Goal: Information Seeking & Learning: Find specific fact

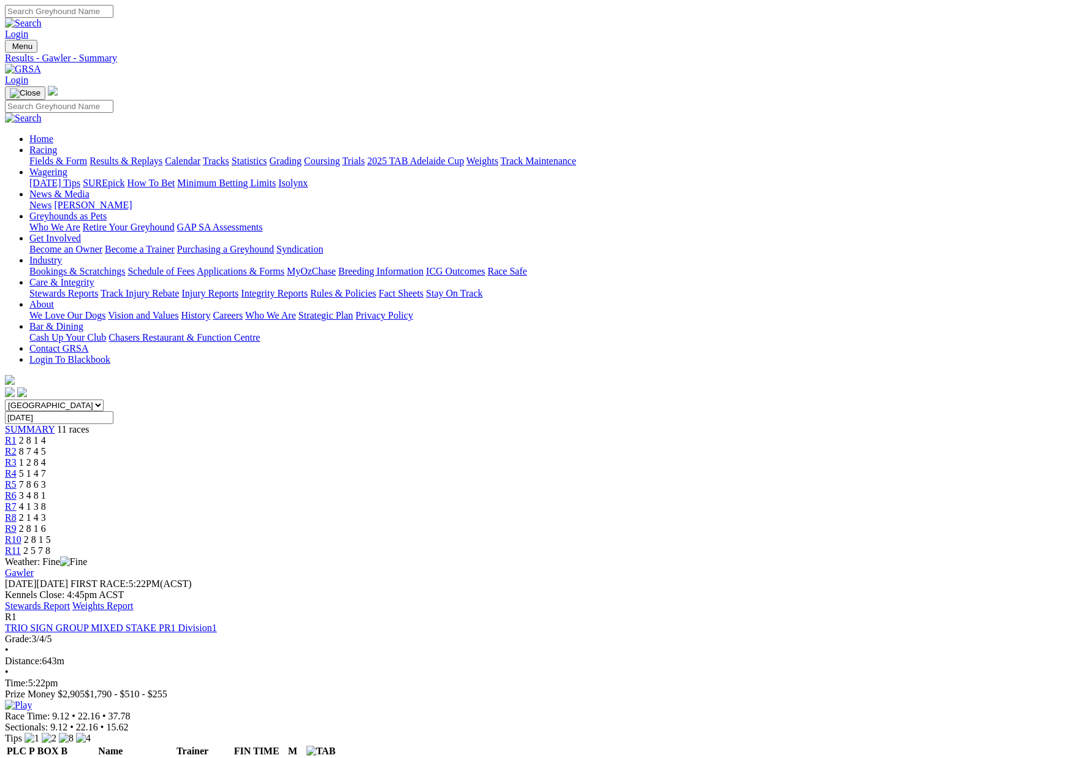
click at [87, 156] on link "Fields & Form" at bounding box center [58, 161] width 58 height 10
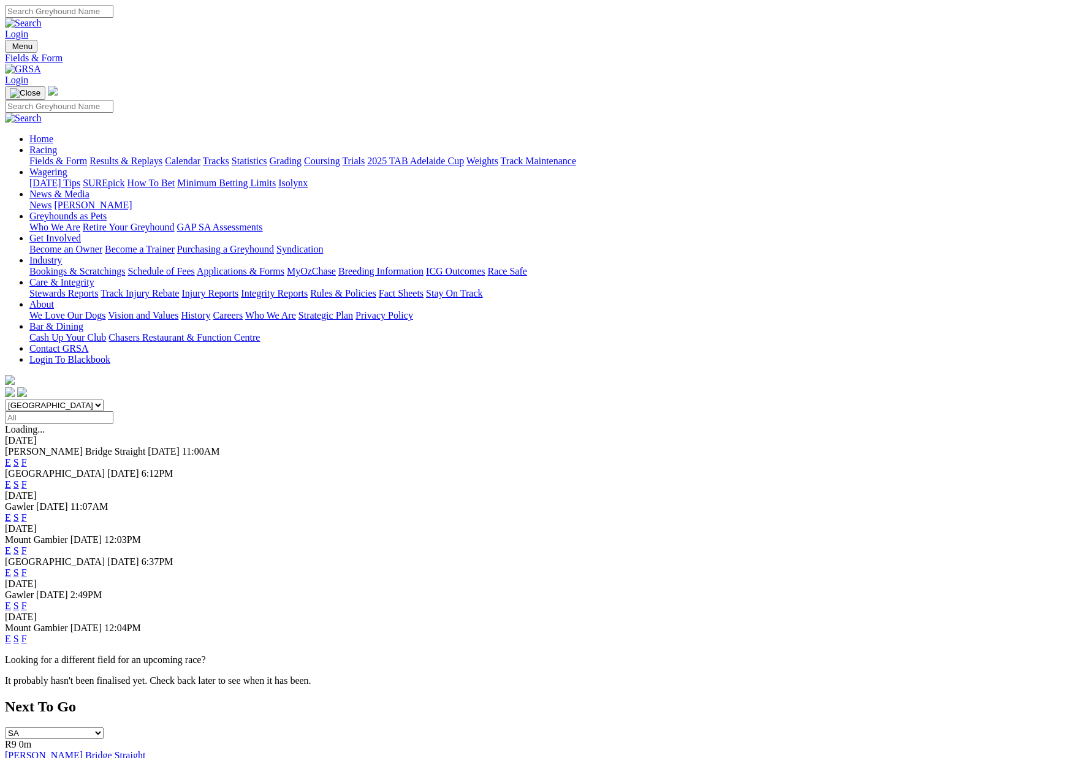
click at [27, 457] on link "F" at bounding box center [24, 462] width 6 height 10
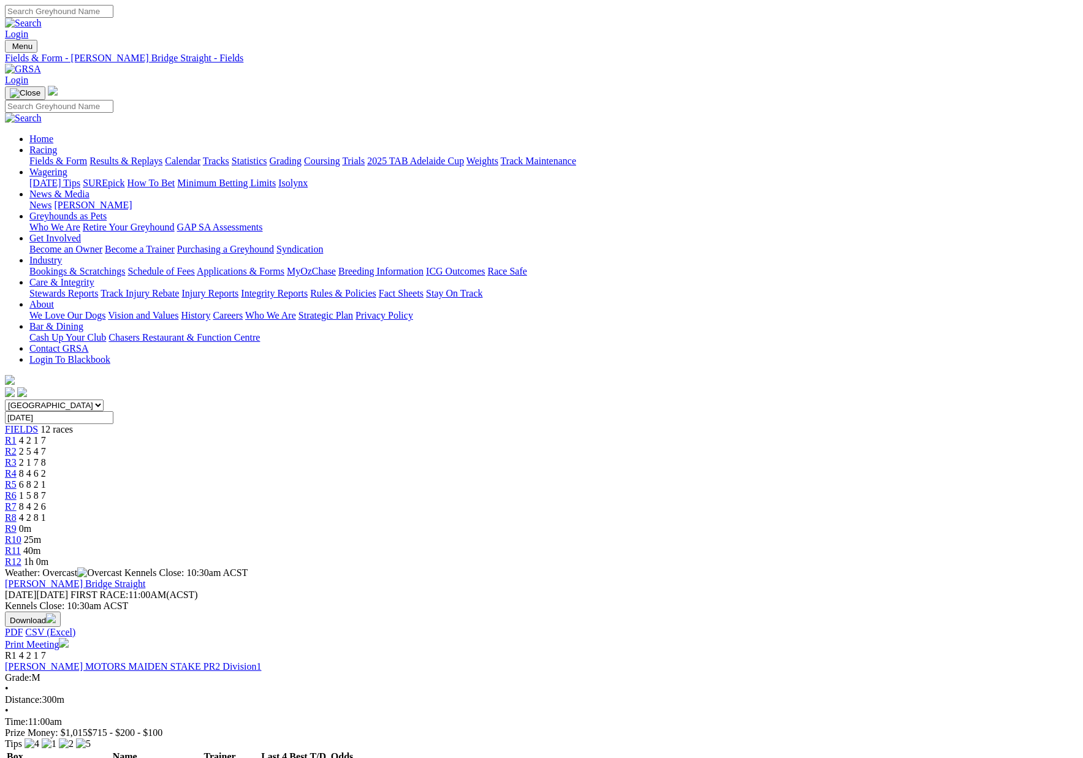
click at [267, 156] on link "Statistics" at bounding box center [250, 161] width 36 height 10
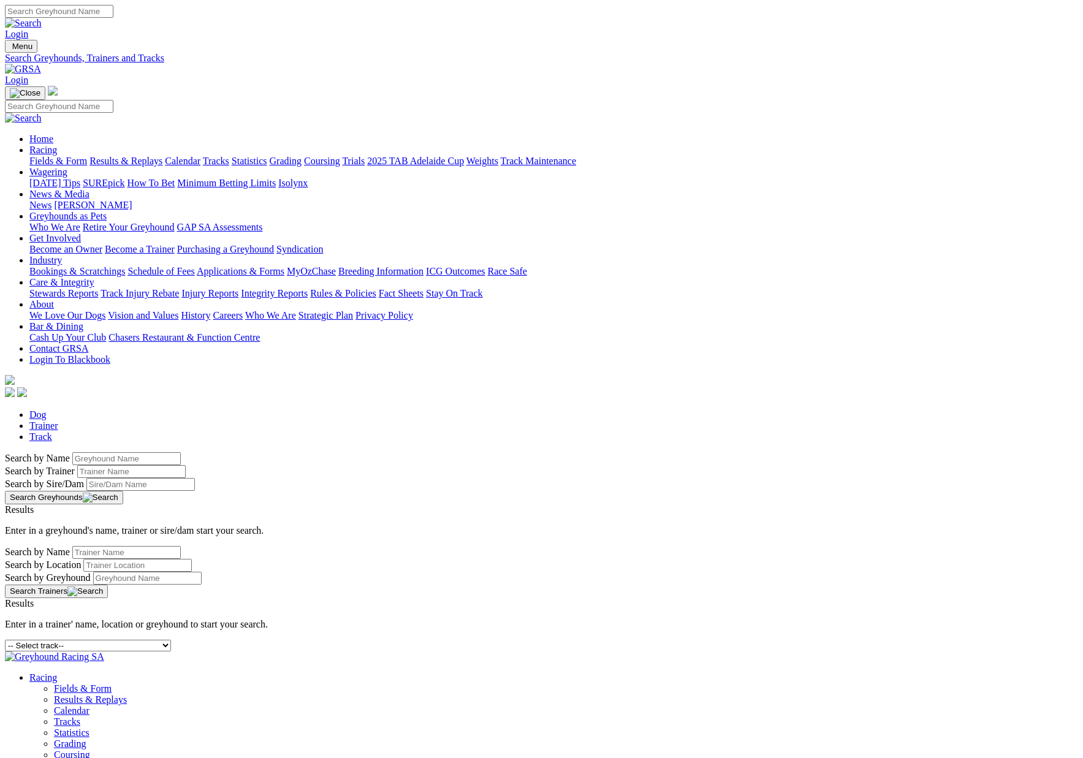
click at [181, 452] on input "Search by Greyhound name" at bounding box center [126, 458] width 108 height 13
click at [181, 452] on input "black wanda" at bounding box center [126, 458] width 108 height 13
drag, startPoint x: 187, startPoint y: 207, endPoint x: 246, endPoint y: 207, distance: 59.5
click at [181, 452] on input "black wanda" at bounding box center [126, 458] width 108 height 13
type input "b"
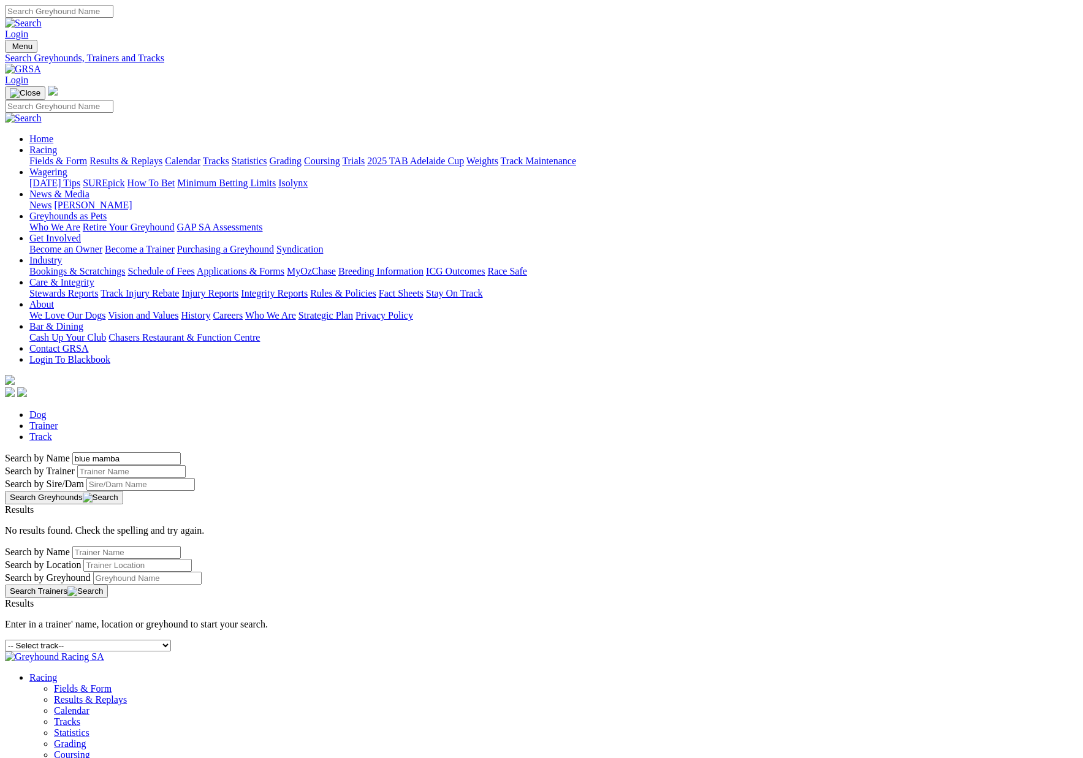
type input "blue mamba"
click at [123, 491] on button "Search Greyhounds" at bounding box center [64, 497] width 118 height 13
click at [58, 420] on link "Trainer" at bounding box center [43, 425] width 29 height 10
click at [181, 546] on input "Search by Trainer Name" at bounding box center [126, 552] width 108 height 13
type input "John sargent"
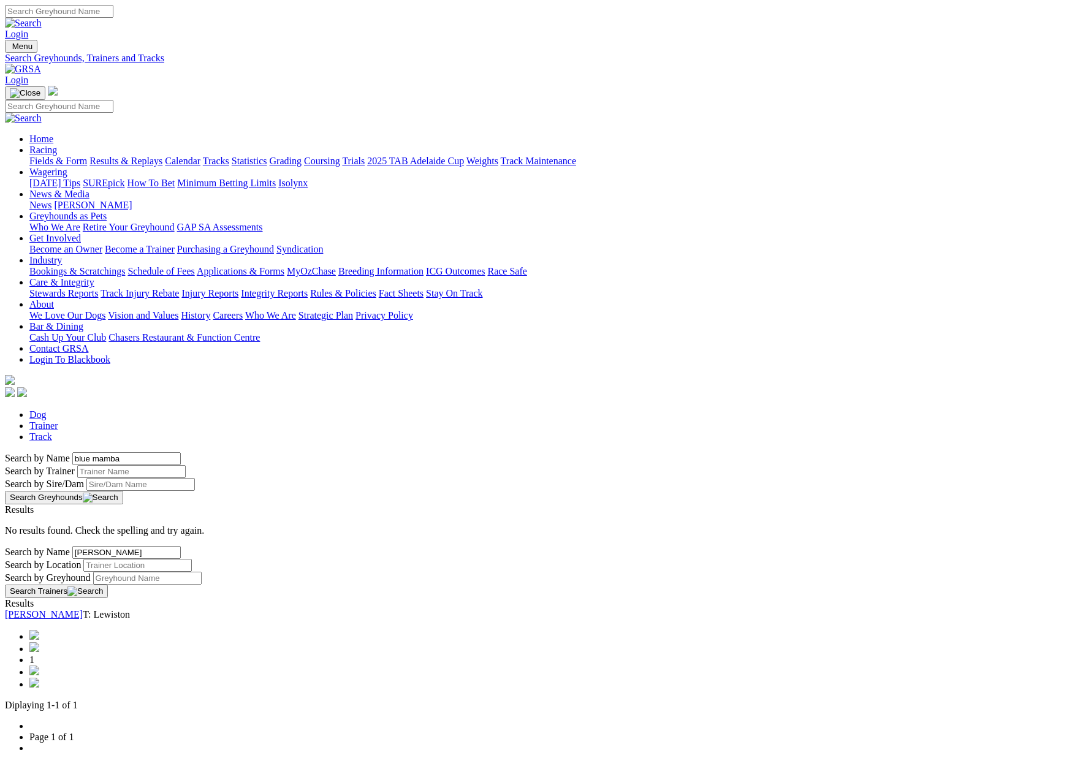
click at [83, 609] on link "[PERSON_NAME]" at bounding box center [44, 614] width 78 height 10
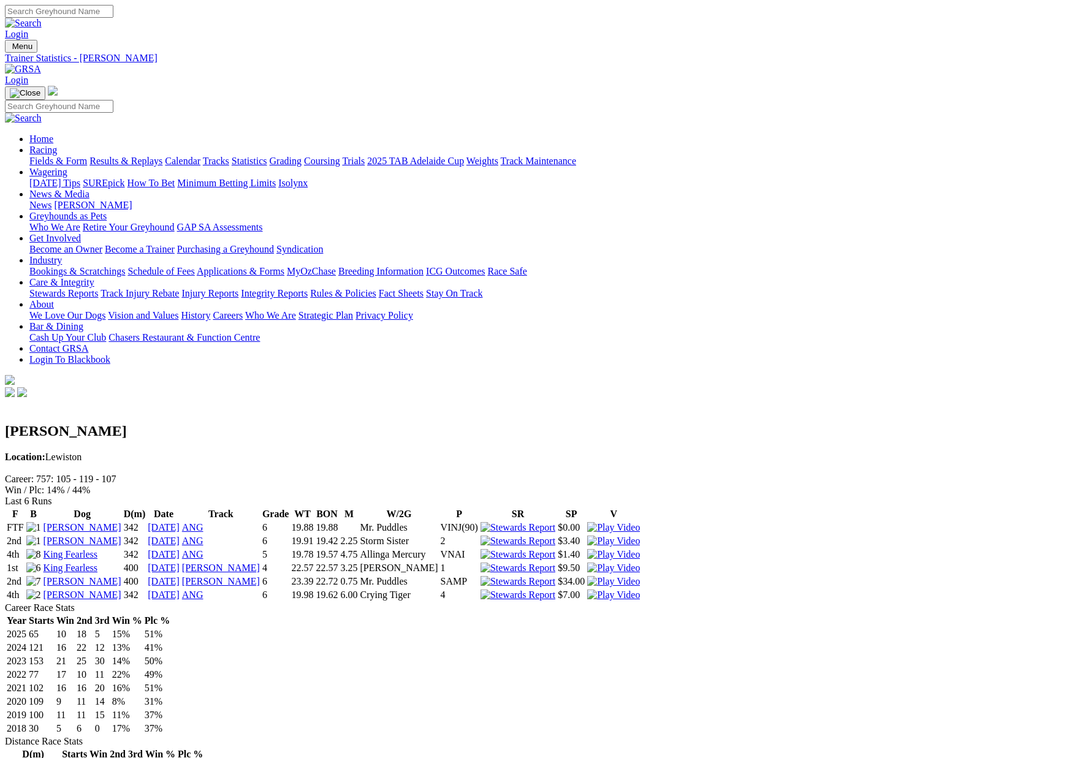
click at [340, 156] on link "Coursing" at bounding box center [322, 161] width 36 height 10
